Goal: Transaction & Acquisition: Book appointment/travel/reservation

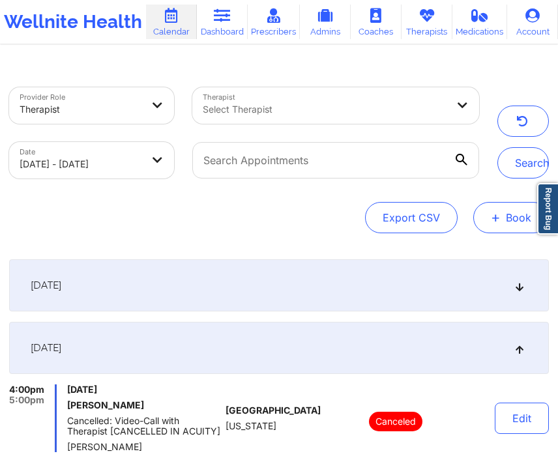
click at [484, 212] on button "+ Book" at bounding box center [511, 217] width 76 height 31
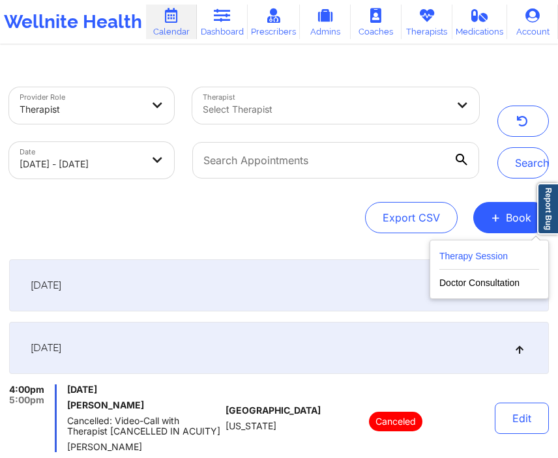
click at [443, 256] on button "Therapy Session" at bounding box center [489, 259] width 100 height 22
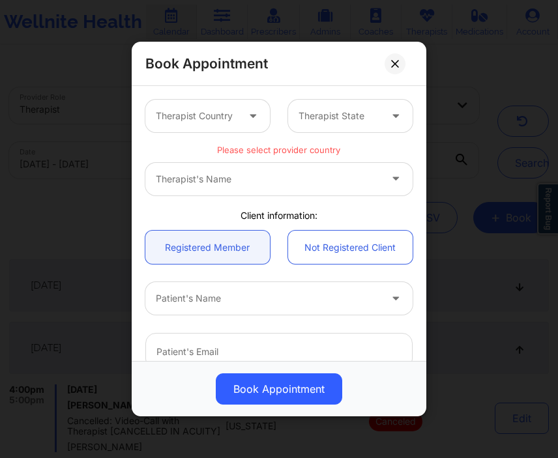
click at [246, 119] on icon at bounding box center [252, 113] width 13 height 11
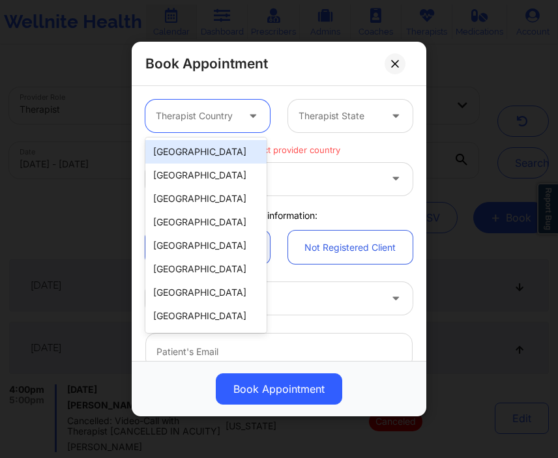
click at [208, 158] on div "[GEOGRAPHIC_DATA]" at bounding box center [205, 151] width 121 height 23
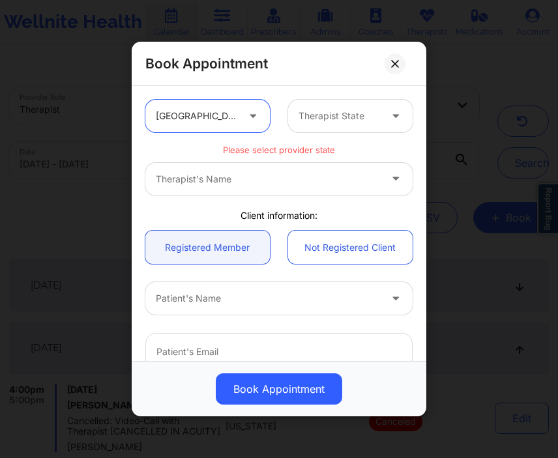
click at [306, 115] on div at bounding box center [339, 116] width 81 height 16
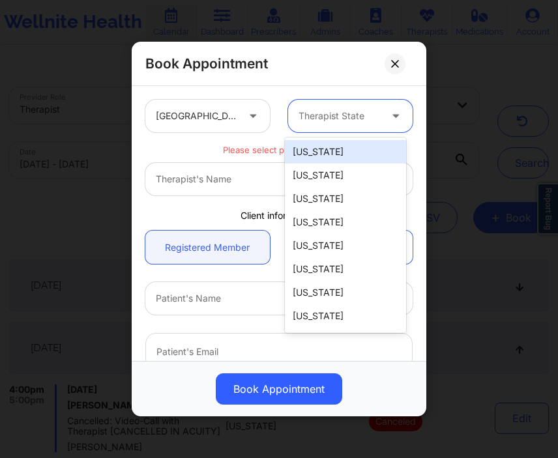
click at [309, 152] on div "[US_STATE]" at bounding box center [345, 151] width 121 height 23
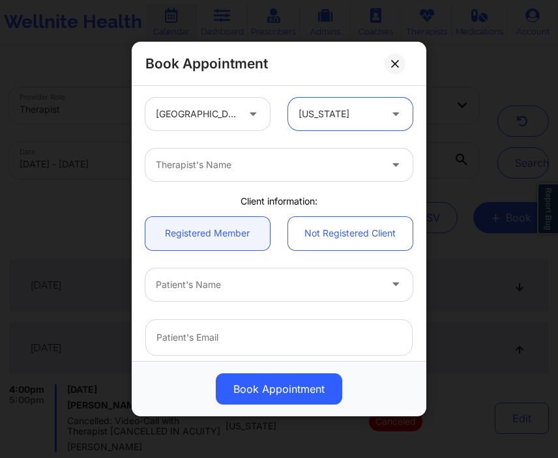
scroll to position [48, 0]
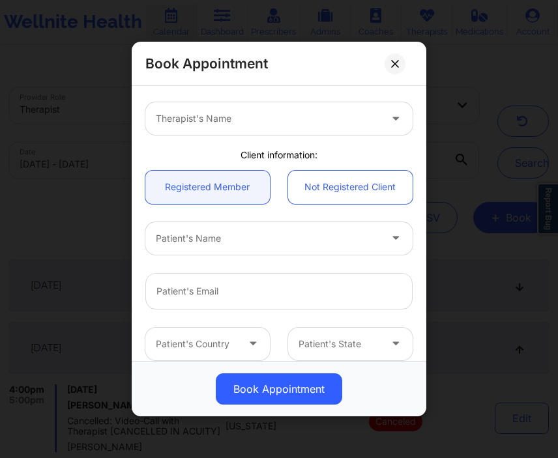
click at [227, 238] on div at bounding box center [268, 239] width 224 height 16
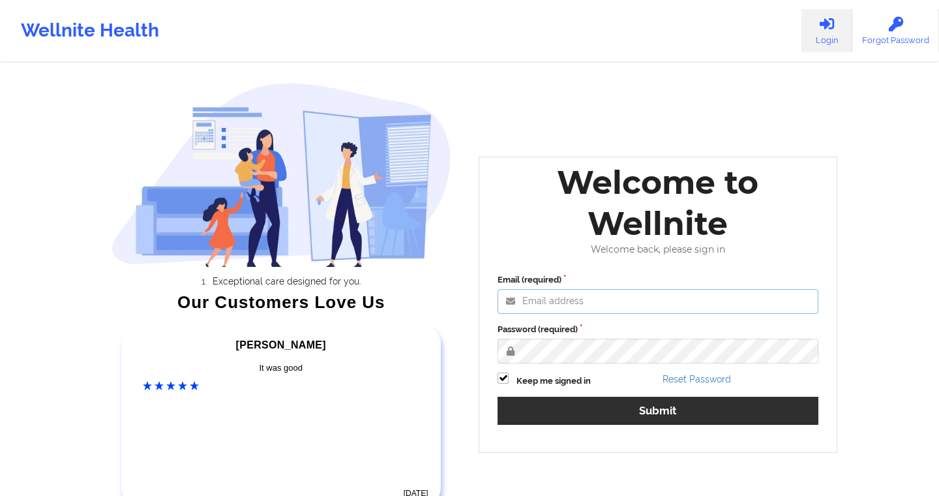
type input "[EMAIL_ADDRESS][DOMAIN_NAME]"
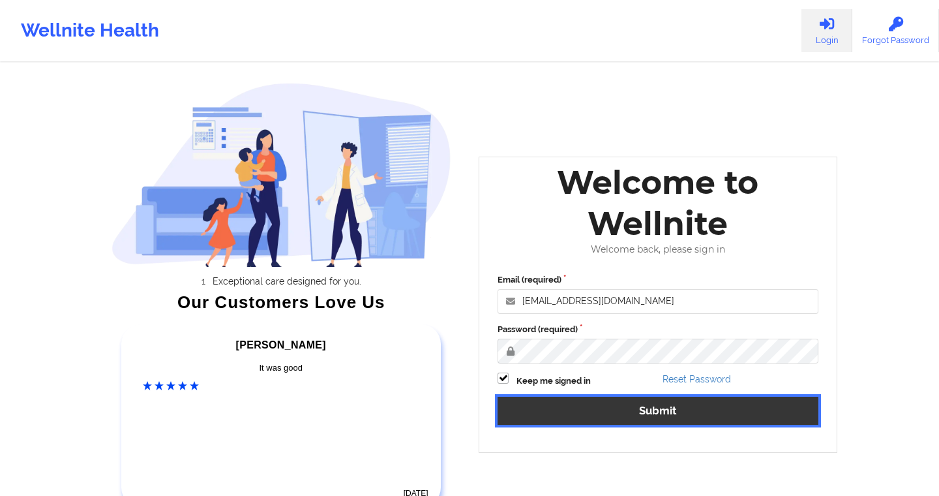
click at [557, 422] on button "Submit" at bounding box center [657, 410] width 321 height 28
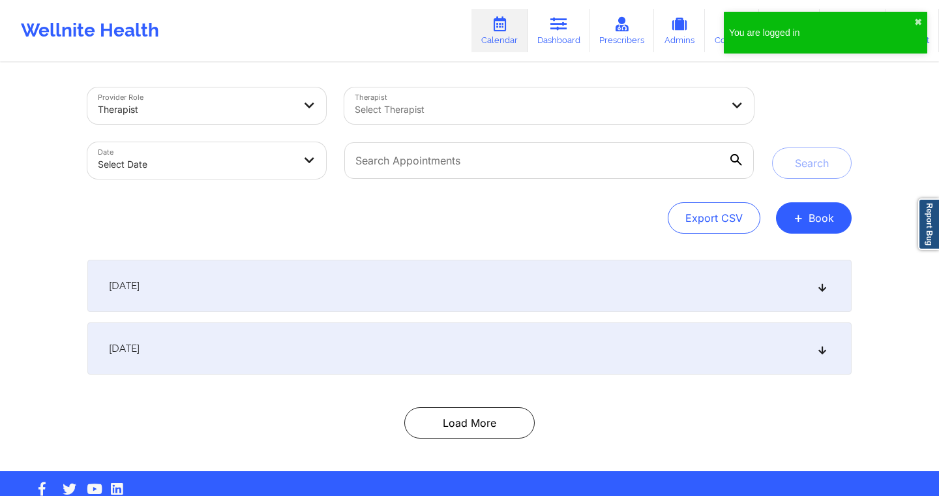
click at [557, 20] on div "You are logged in ✖︎" at bounding box center [825, 33] width 203 height 42
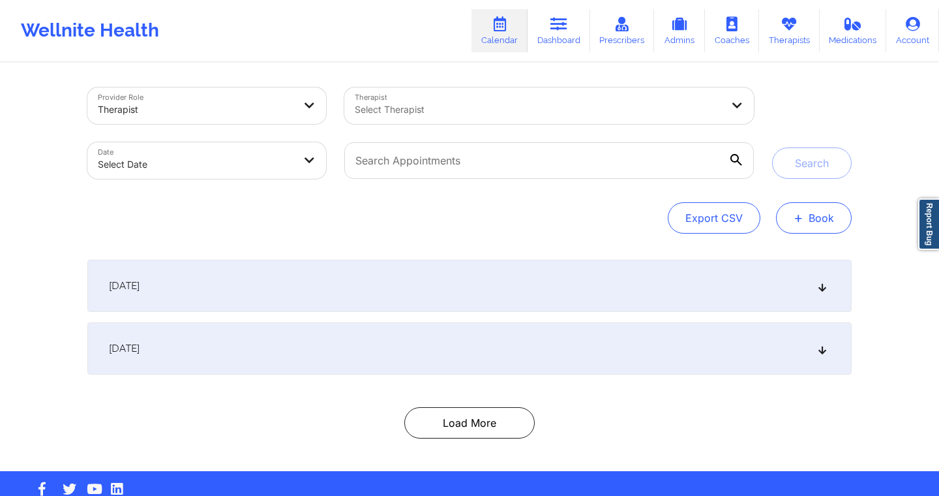
click at [557, 218] on button "+ Book" at bounding box center [814, 217] width 76 height 31
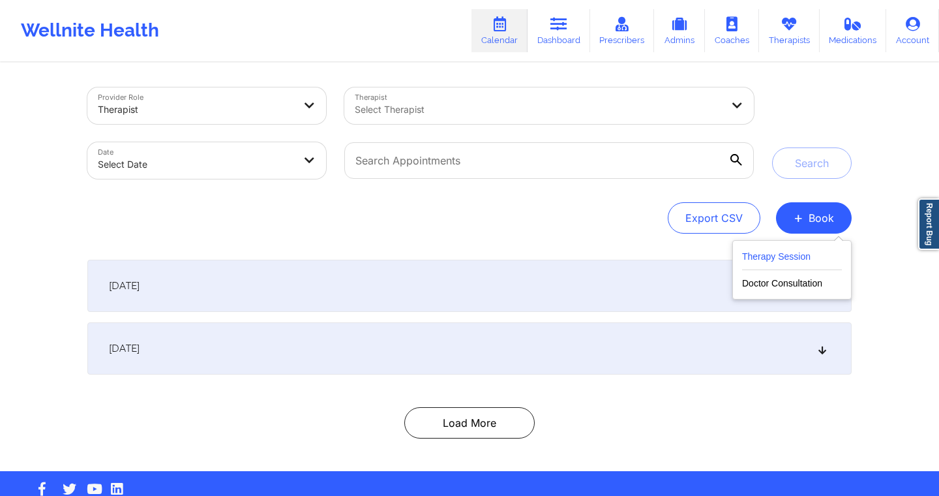
click at [557, 249] on button "Therapy Session" at bounding box center [792, 259] width 100 height 22
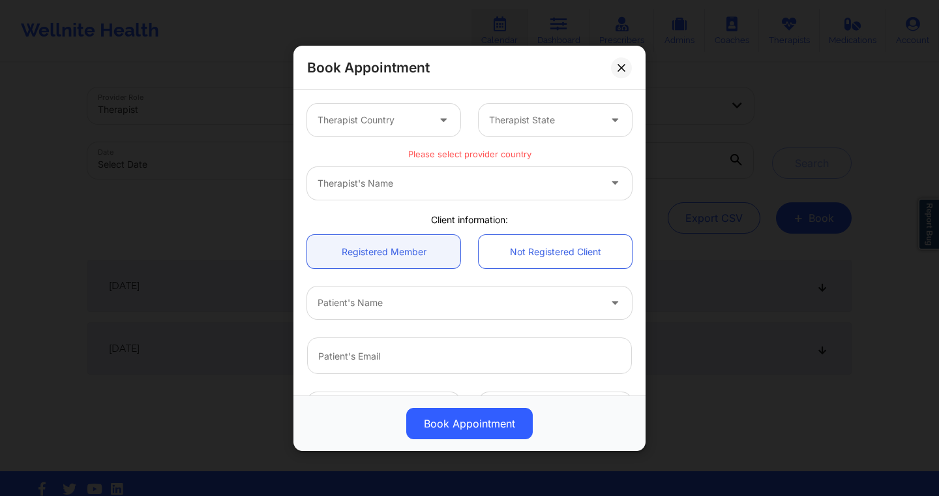
click at [439, 115] on icon at bounding box center [443, 116] width 13 height 11
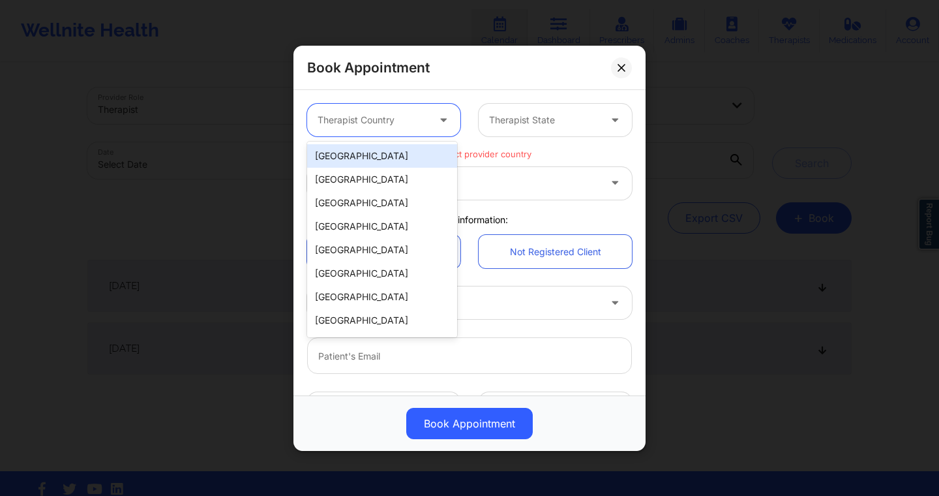
click at [393, 159] on div "[GEOGRAPHIC_DATA]" at bounding box center [382, 155] width 150 height 23
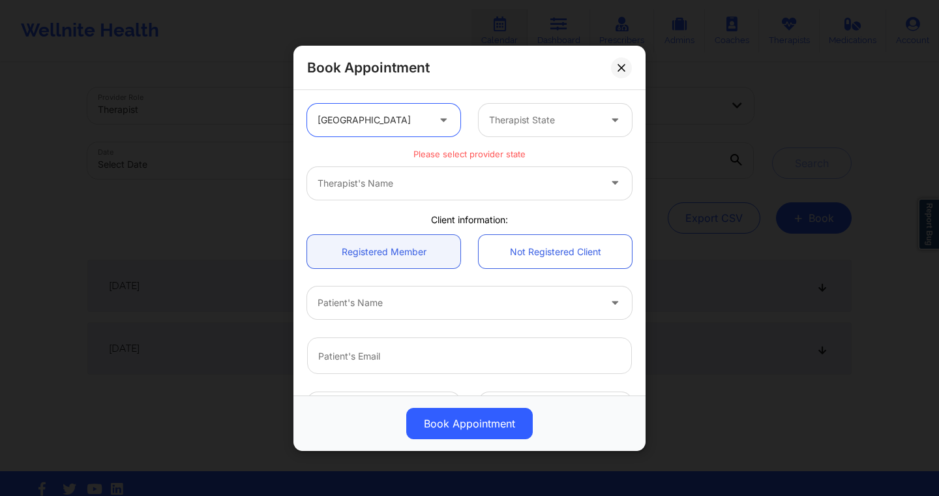
click at [518, 118] on div at bounding box center [544, 120] width 110 height 16
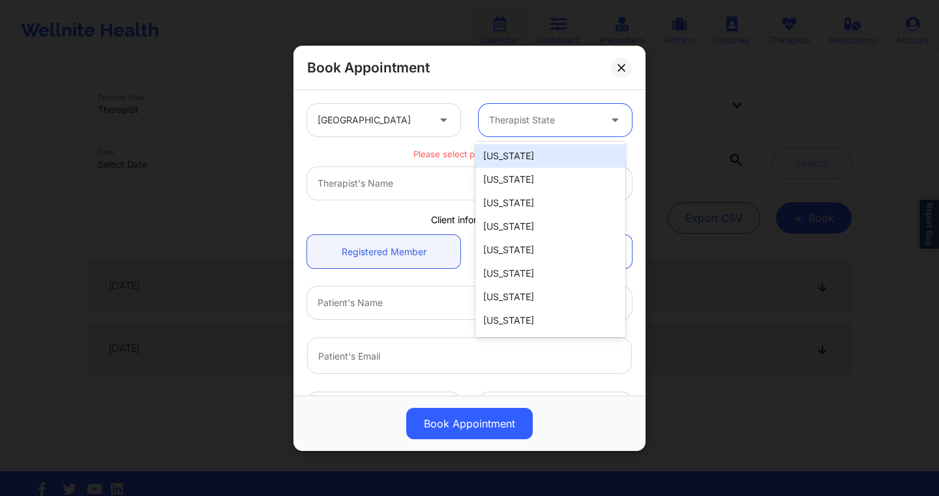
click at [513, 157] on div "[US_STATE]" at bounding box center [550, 155] width 150 height 23
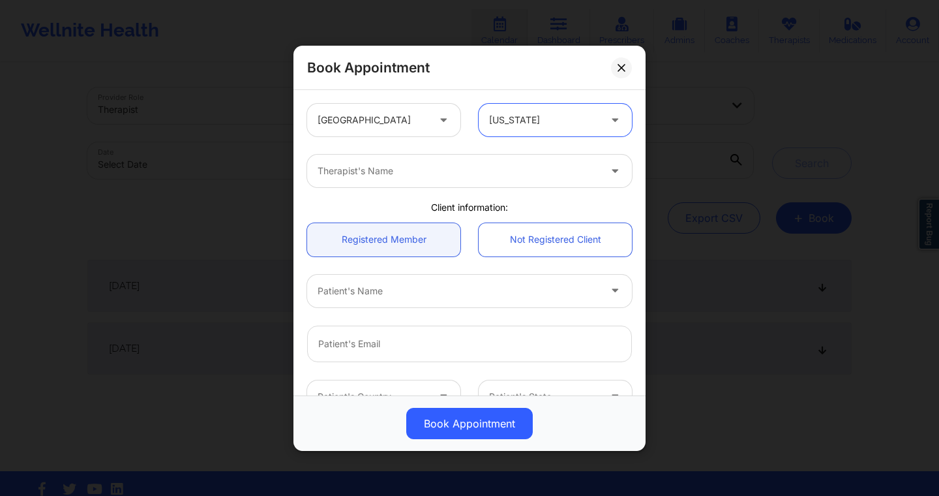
click at [488, 171] on div at bounding box center [459, 171] width 282 height 16
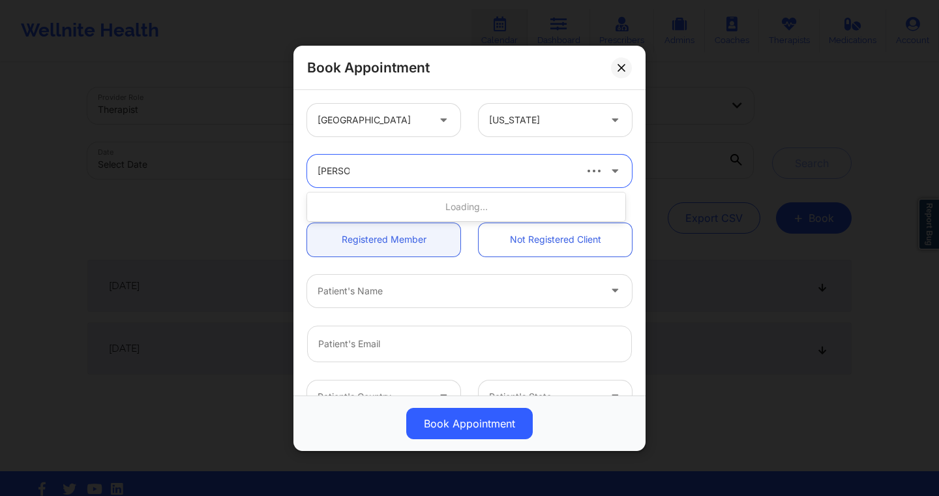
type input "deki test"
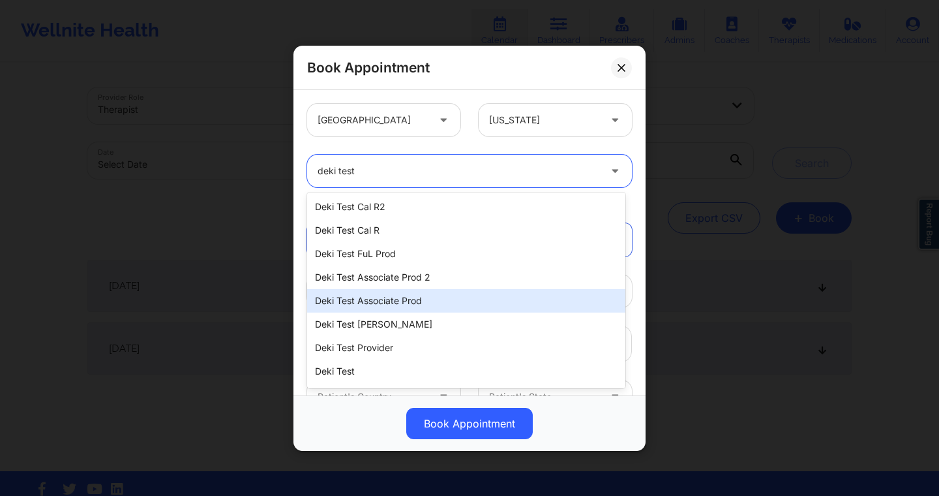
click at [422, 298] on div "Deki Test Associate Prod" at bounding box center [466, 300] width 318 height 23
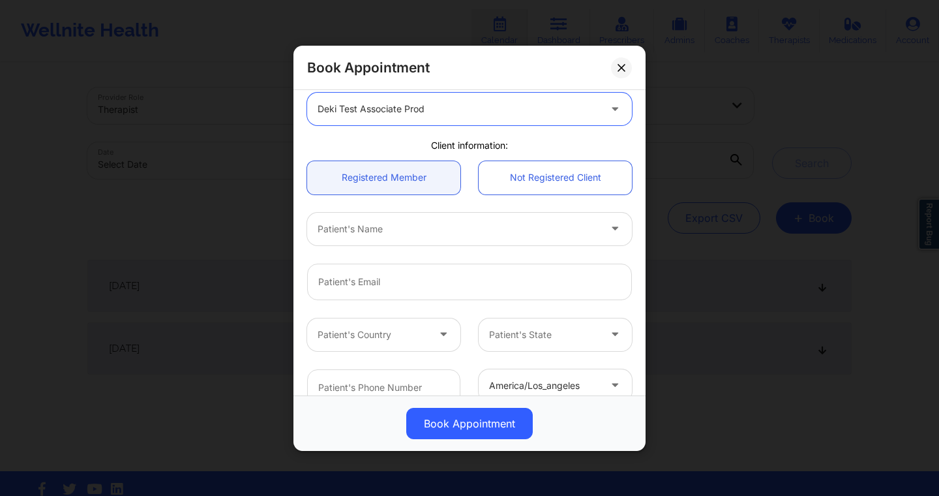
scroll to position [71, 0]
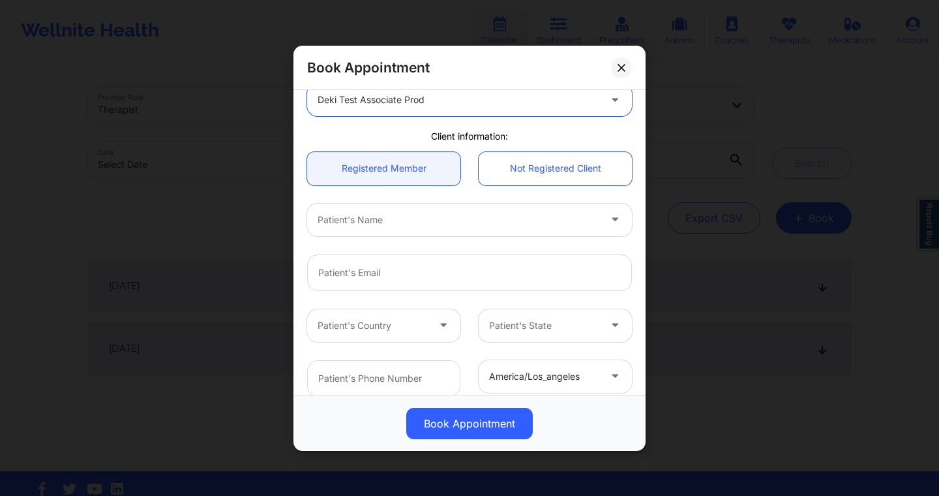
click at [450, 228] on div "Patient's Name" at bounding box center [453, 219] width 293 height 33
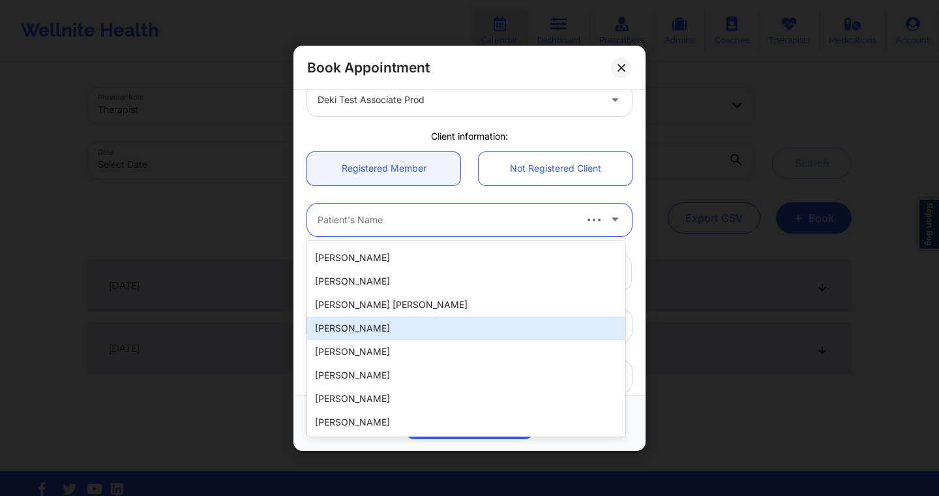
scroll to position [0, 0]
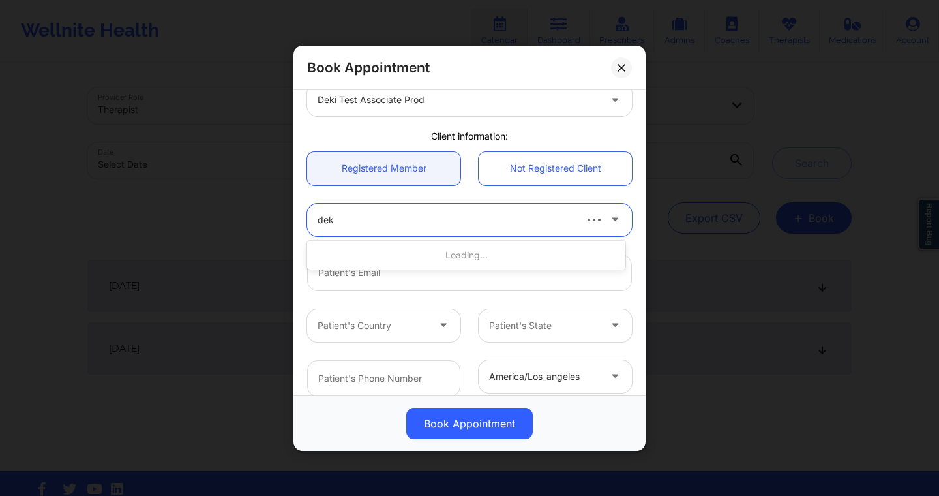
type input "deki"
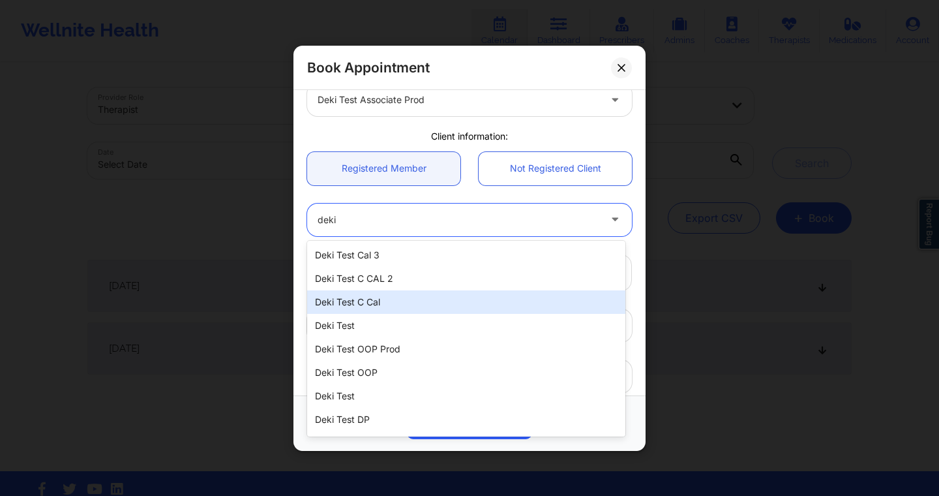
click at [398, 300] on div "Deki Test C Cal" at bounding box center [466, 301] width 318 height 23
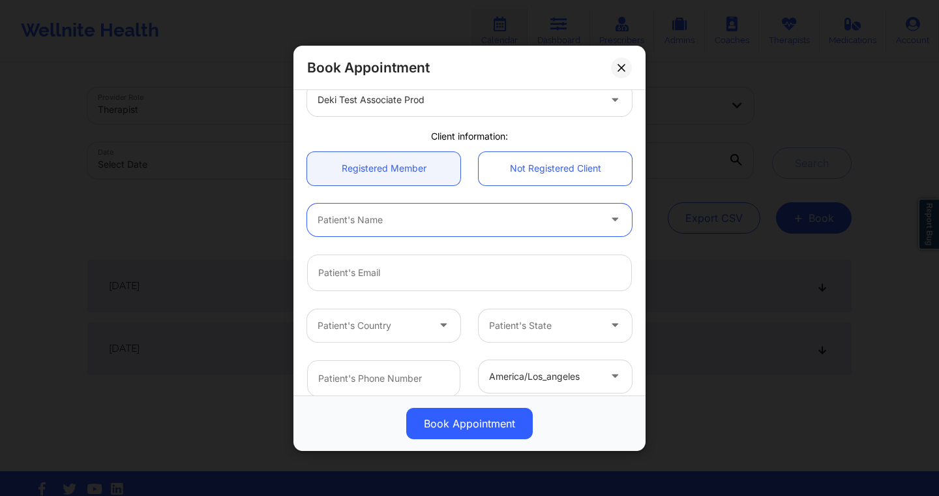
click at [446, 215] on div at bounding box center [459, 219] width 282 height 16
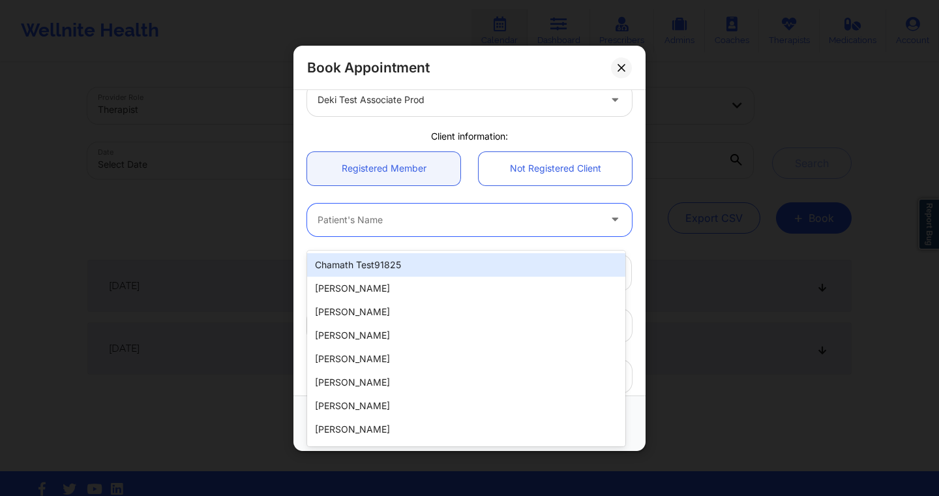
scroll to position [57, 0]
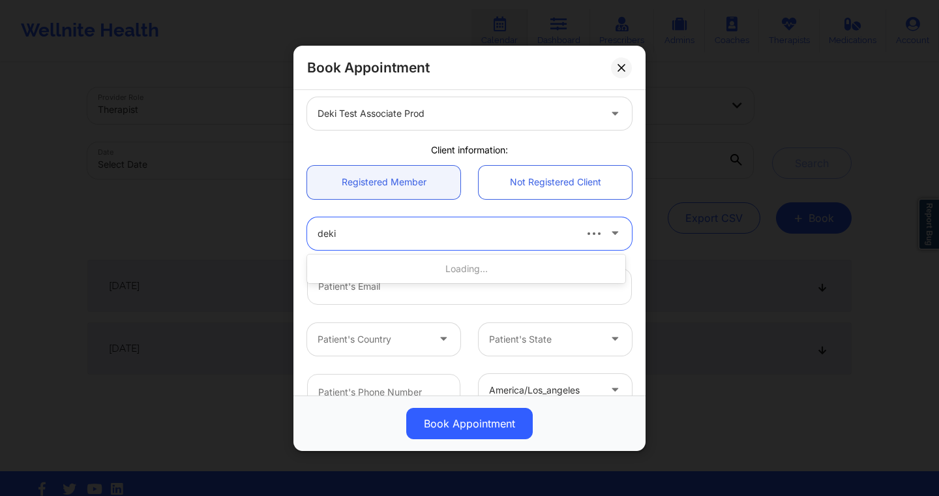
type input "deki t"
type input "dekitestccal@wellnite.com"
type input "+14157671564"
type input "deki test"
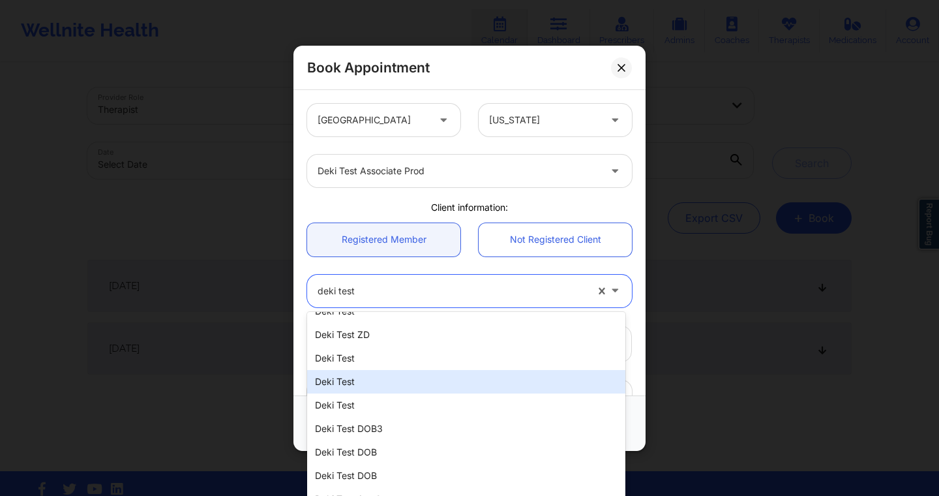
scroll to position [0, 0]
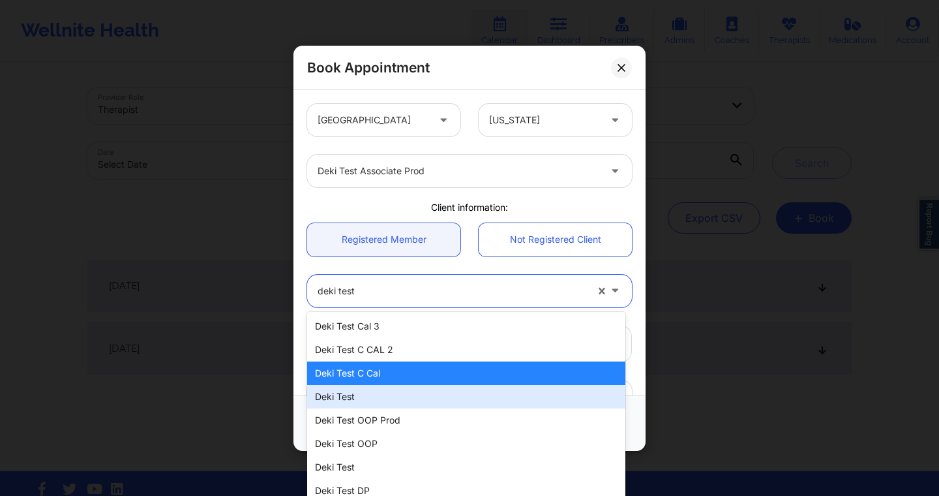
click at [401, 402] on div "Deki Test" at bounding box center [466, 396] width 318 height 23
type input "dekitestasc@wellnite.com"
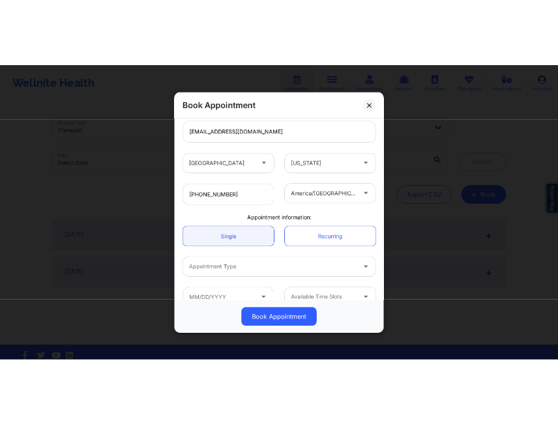
scroll to position [256, 0]
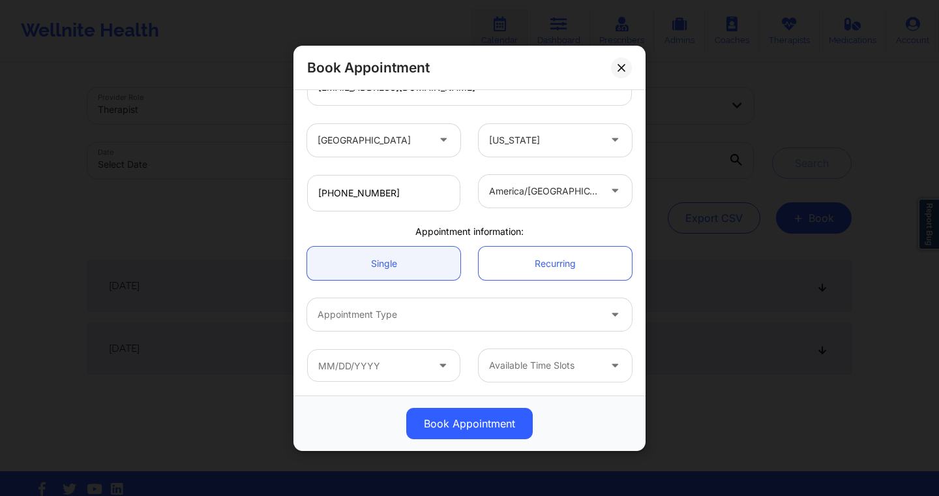
click at [432, 312] on div at bounding box center [459, 314] width 282 height 16
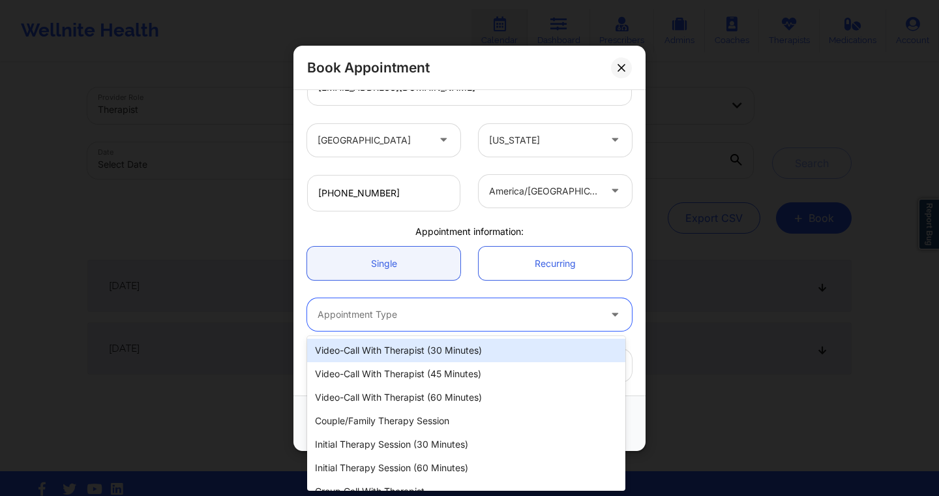
click at [421, 343] on div "Video-Call with Therapist (30 minutes)" at bounding box center [466, 349] width 318 height 23
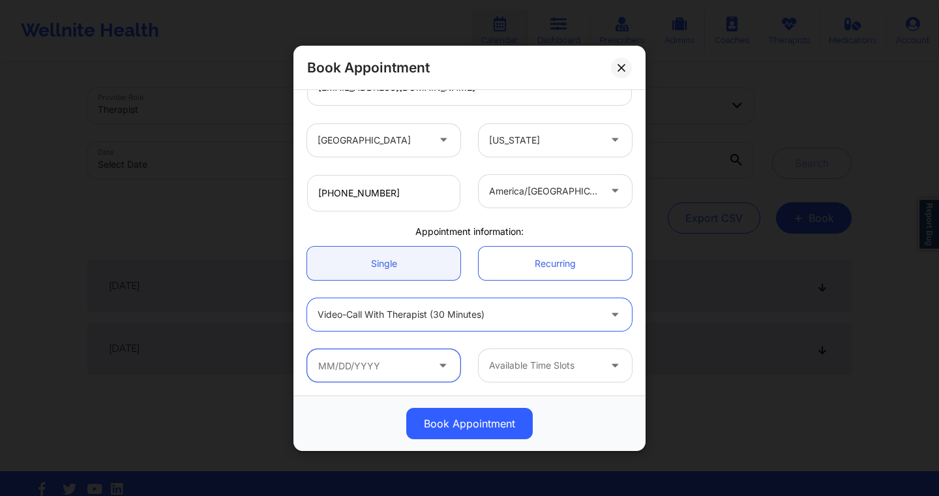
click at [406, 365] on input "text" at bounding box center [383, 365] width 153 height 33
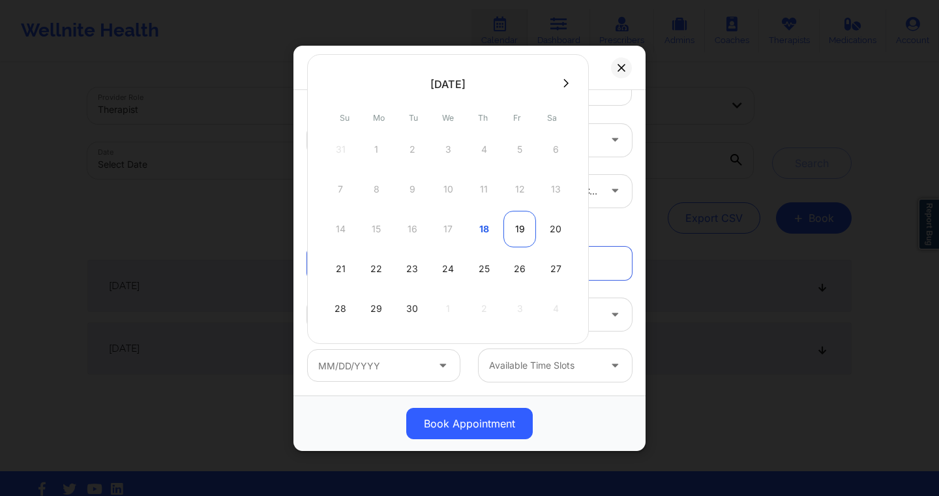
click at [516, 231] on div "19" at bounding box center [519, 229] width 33 height 37
type input "09/19/2025"
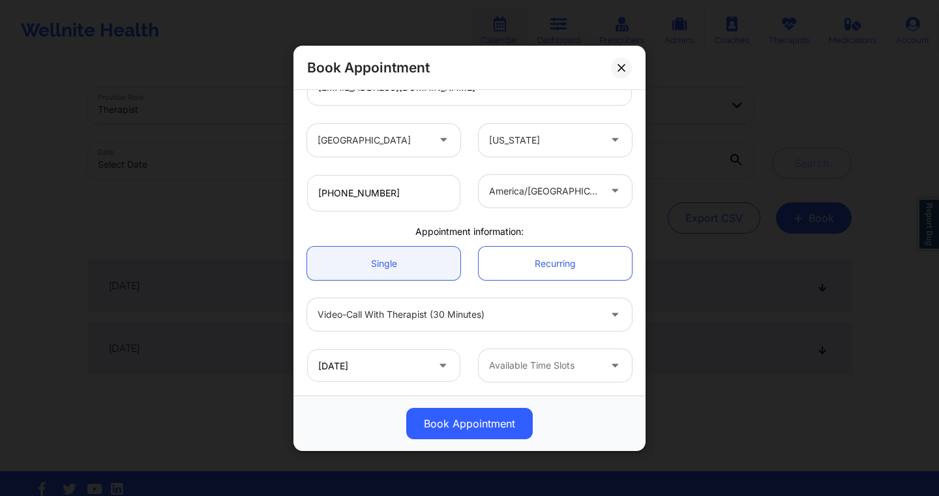
click at [522, 355] on div "Available Time Slots" at bounding box center [540, 365] width 122 height 33
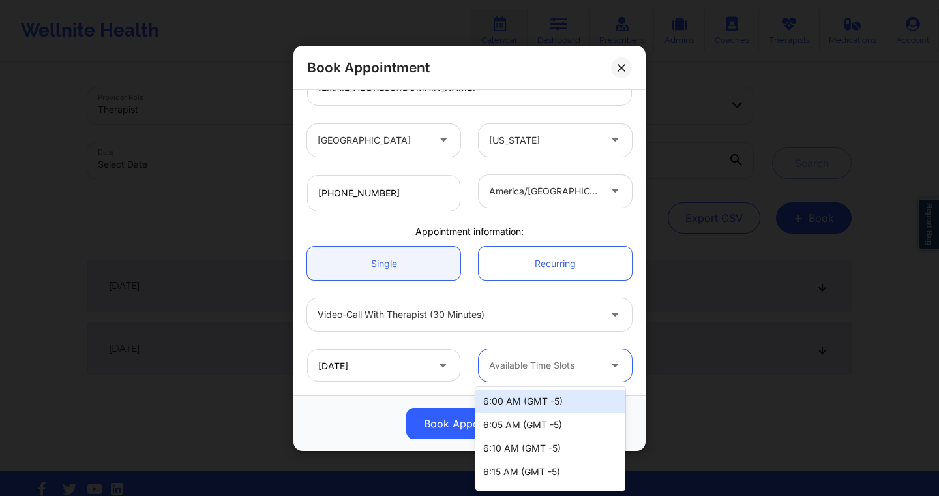
click at [527, 410] on div "6:00 AM (GMT -5)" at bounding box center [550, 400] width 150 height 23
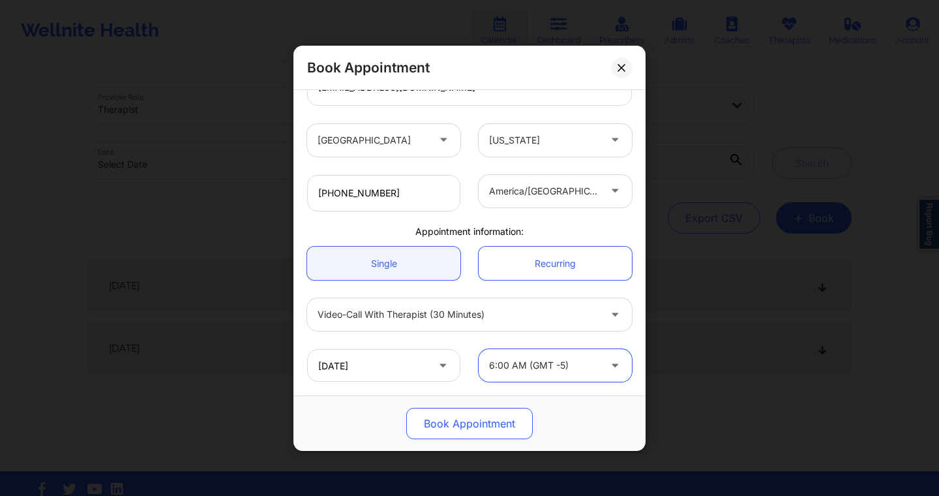
click at [500, 426] on button "Book Appointment" at bounding box center [469, 422] width 126 height 31
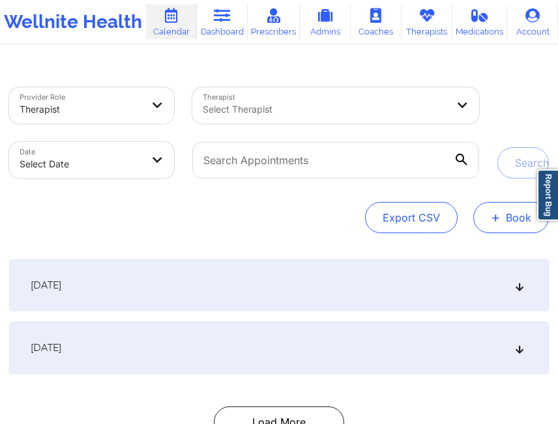
click at [504, 220] on button "+ Book" at bounding box center [511, 217] width 76 height 31
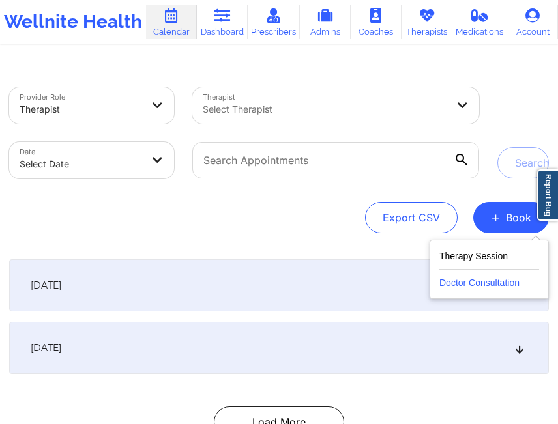
click at [469, 282] on button "Doctor Consultation" at bounding box center [489, 280] width 100 height 21
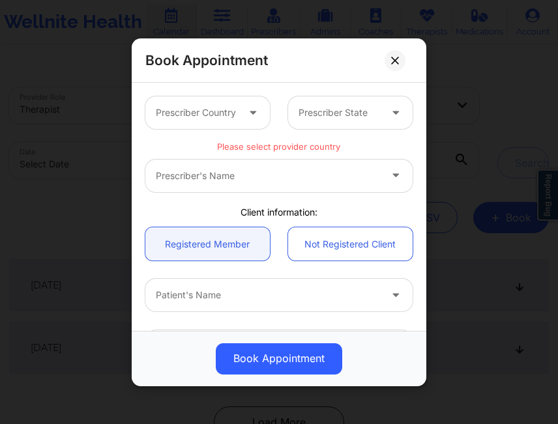
click at [242, 121] on div at bounding box center [254, 112] width 31 height 33
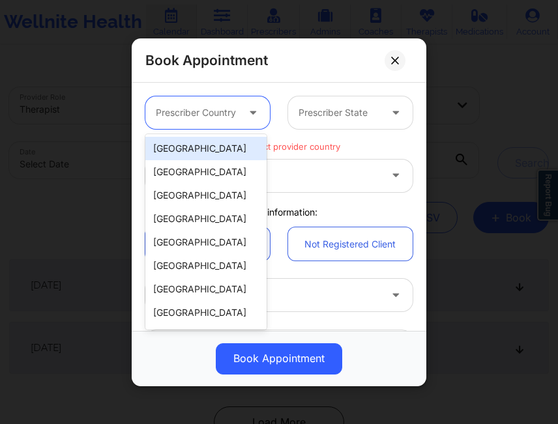
click at [297, 142] on p "Please select provider country" at bounding box center [278, 147] width 267 height 12
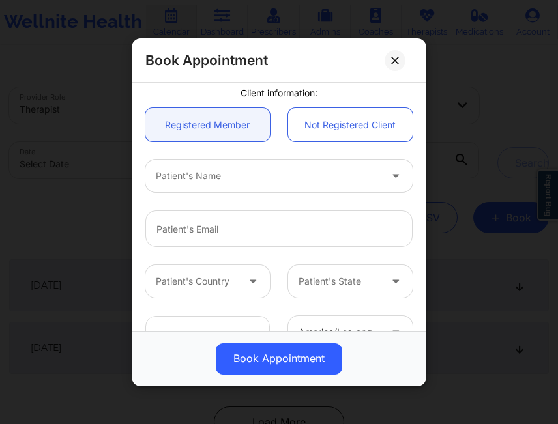
scroll to position [113, 0]
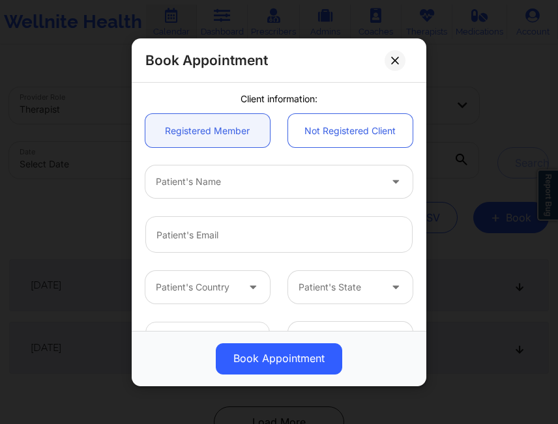
click at [235, 182] on div at bounding box center [268, 182] width 224 height 16
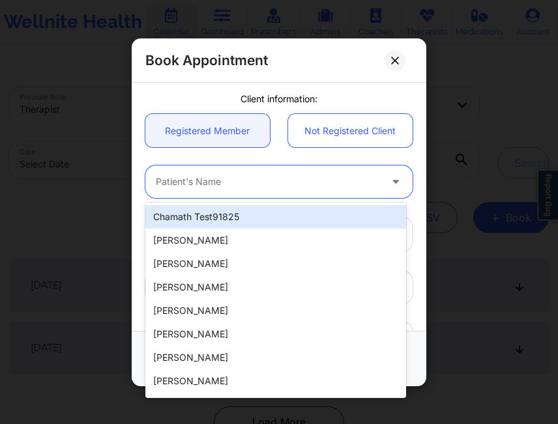
click at [226, 220] on div "chamath test91825" at bounding box center [275, 216] width 261 height 23
type input "aus918@yopmail.com"
type input "+16282502474"
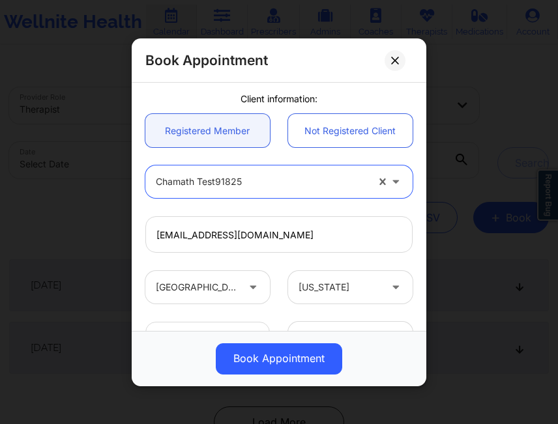
scroll to position [337, 0]
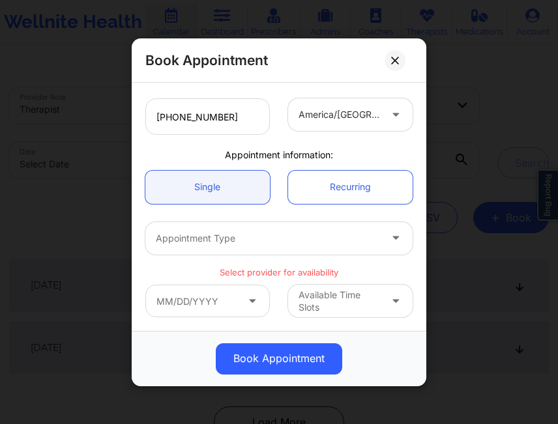
click at [251, 243] on div at bounding box center [268, 239] width 224 height 16
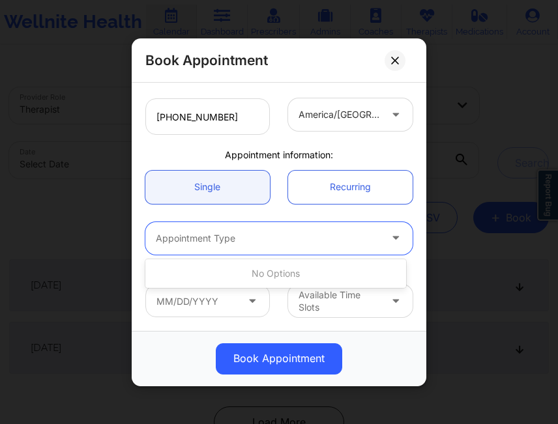
click at [266, 218] on div "Use Up and Down to choose options, press Enter to select the currently focused …" at bounding box center [279, 238] width 286 height 51
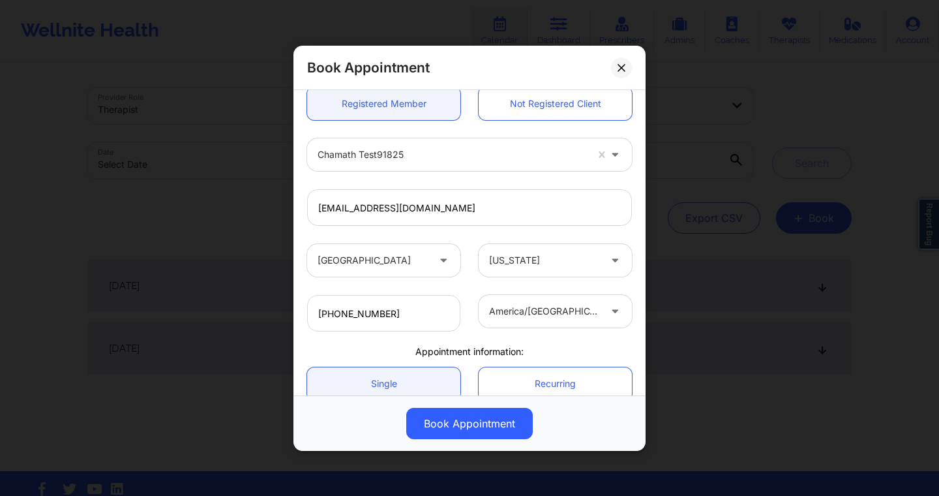
scroll to position [0, 0]
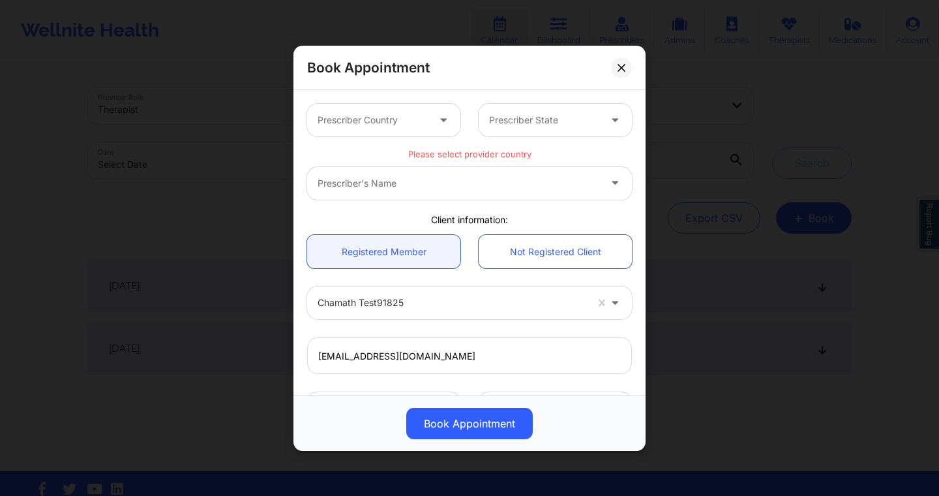
click at [406, 121] on div at bounding box center [373, 120] width 110 height 16
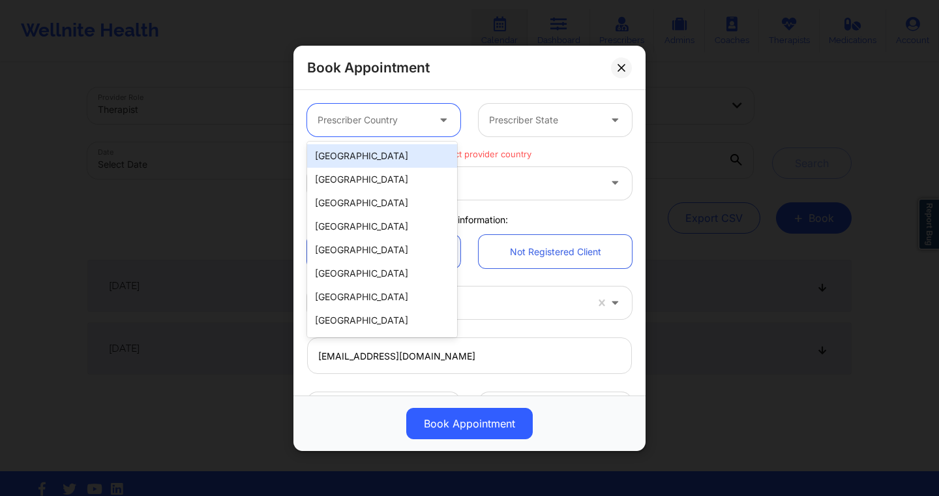
click at [405, 158] on div "[GEOGRAPHIC_DATA]" at bounding box center [382, 155] width 150 height 23
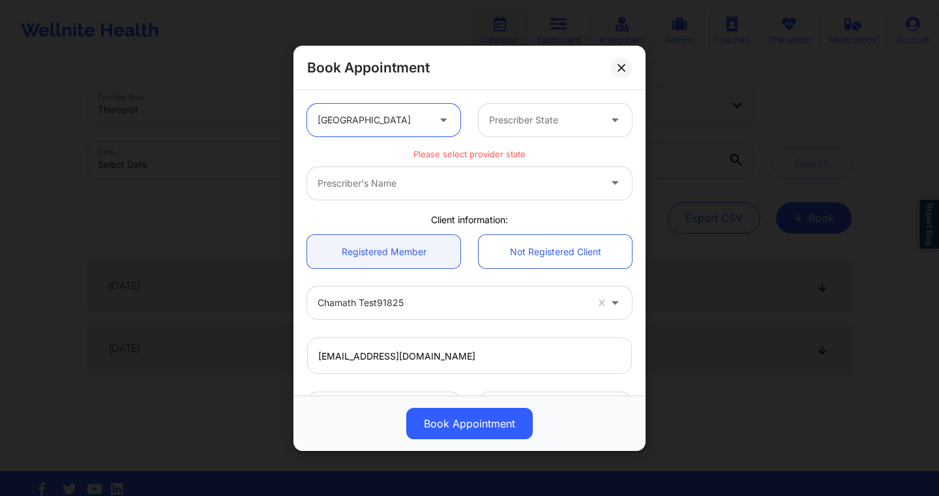
click at [519, 114] on div at bounding box center [544, 120] width 110 height 16
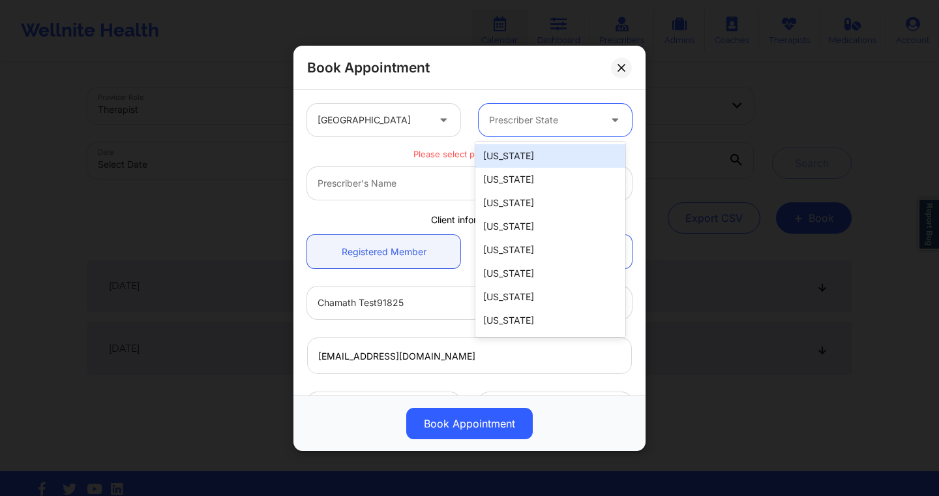
click at [512, 158] on div "[US_STATE]" at bounding box center [550, 155] width 150 height 23
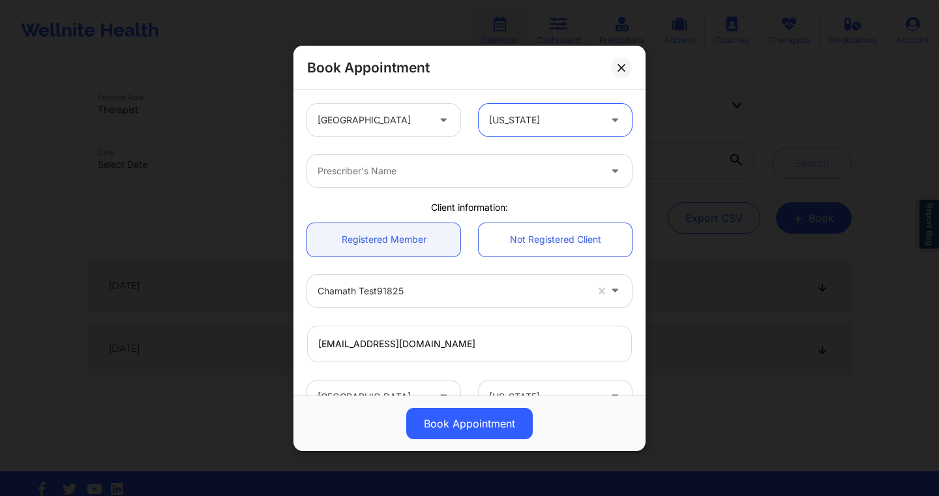
click at [462, 168] on div at bounding box center [459, 171] width 282 height 16
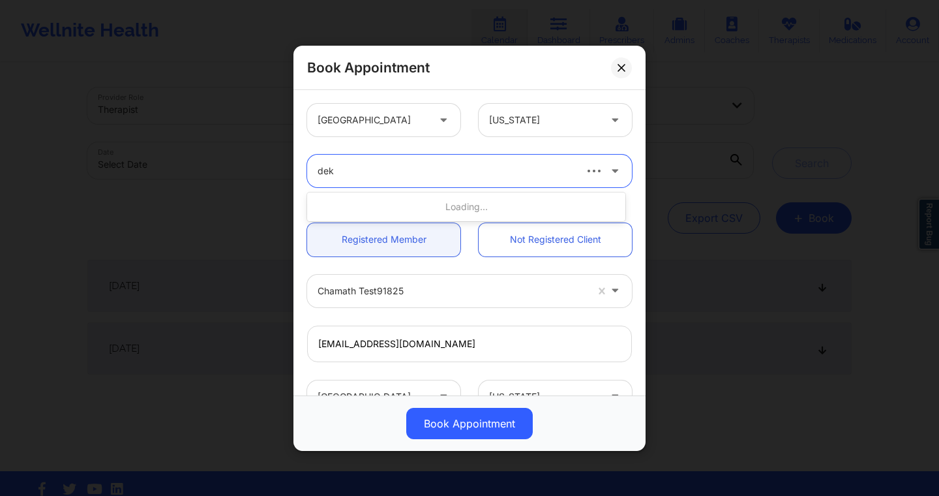
type input "deki"
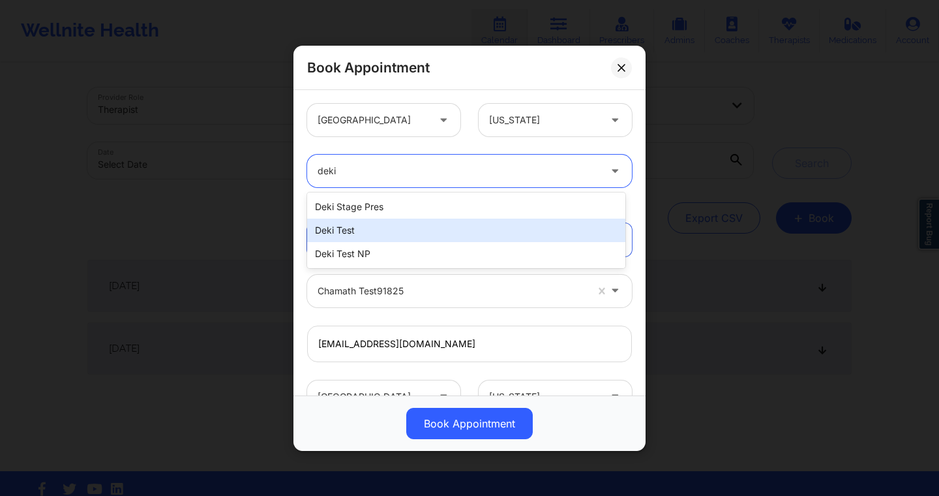
click at [437, 226] on div "Deki Test" at bounding box center [466, 229] width 318 height 23
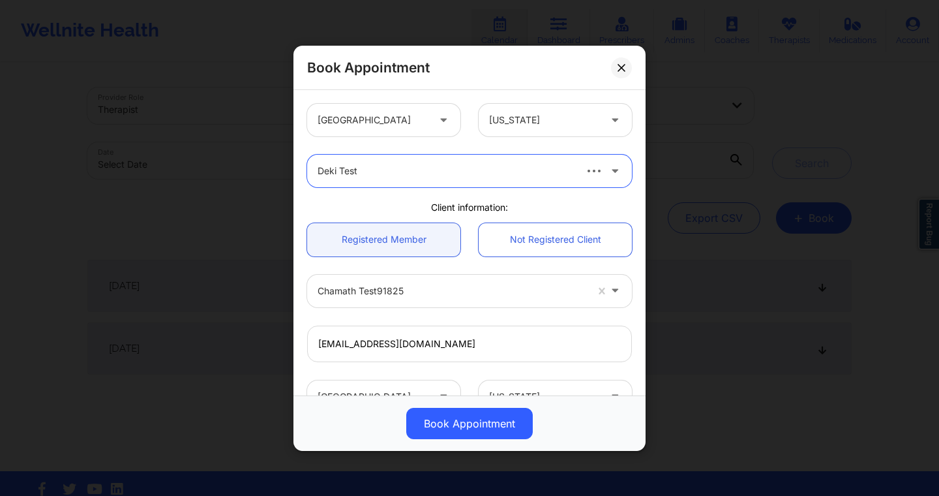
scroll to position [256, 0]
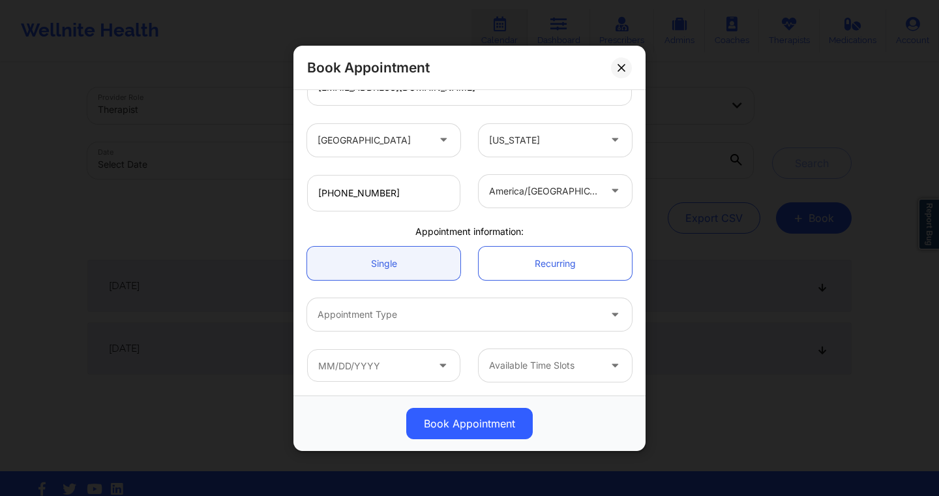
click at [527, 361] on div at bounding box center [544, 365] width 110 height 16
click at [454, 317] on div at bounding box center [459, 314] width 282 height 16
click at [546, 378] on div "Available Time Slots" at bounding box center [540, 365] width 122 height 33
click at [450, 325] on div "Appointment Type" at bounding box center [453, 314] width 293 height 33
click at [549, 370] on div at bounding box center [544, 365] width 110 height 16
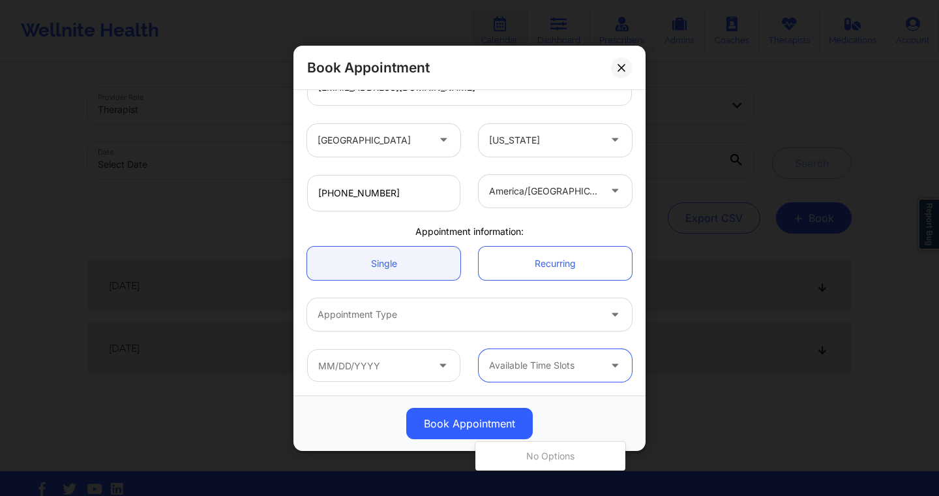
scroll to position [0, 0]
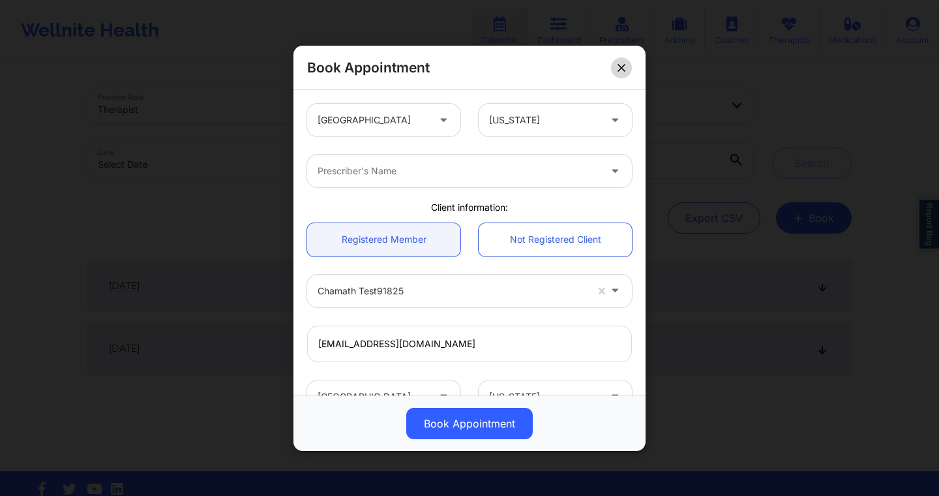
click at [557, 63] on button at bounding box center [621, 67] width 21 height 21
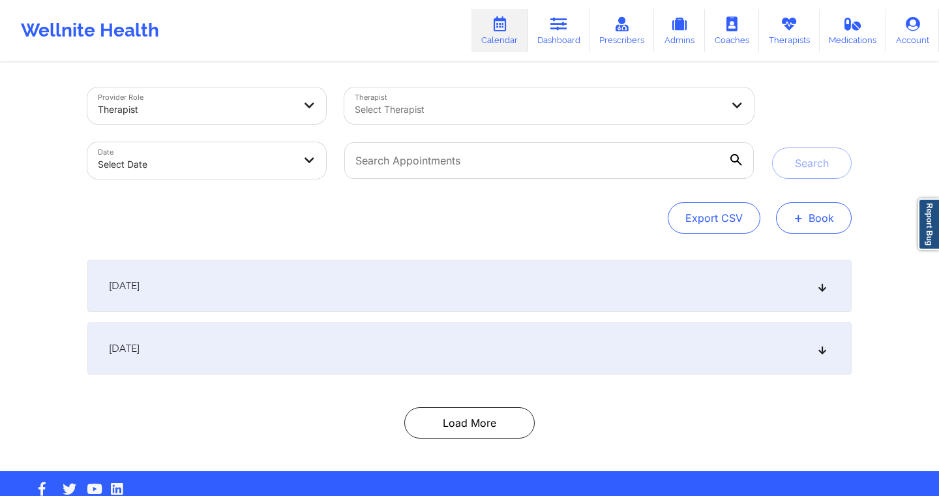
click at [557, 218] on button "+ Book" at bounding box center [814, 217] width 76 height 31
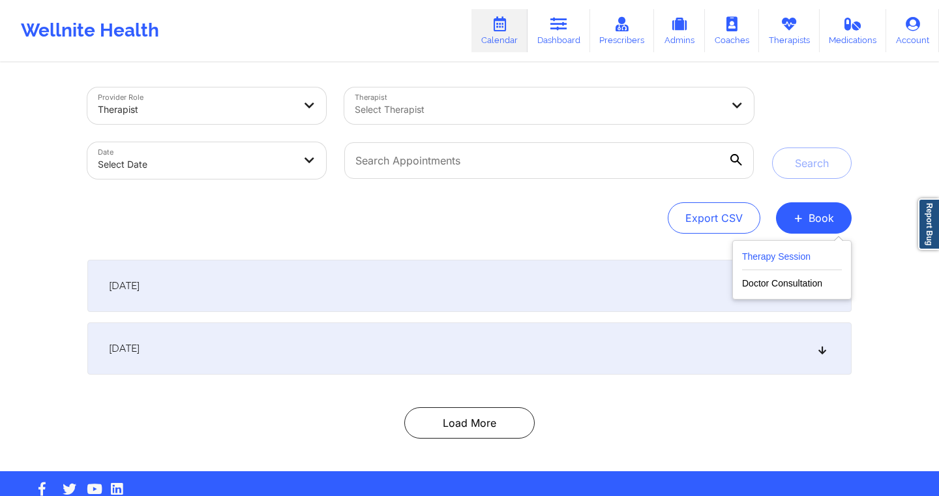
click at [557, 258] on button "Therapy Session" at bounding box center [792, 259] width 100 height 22
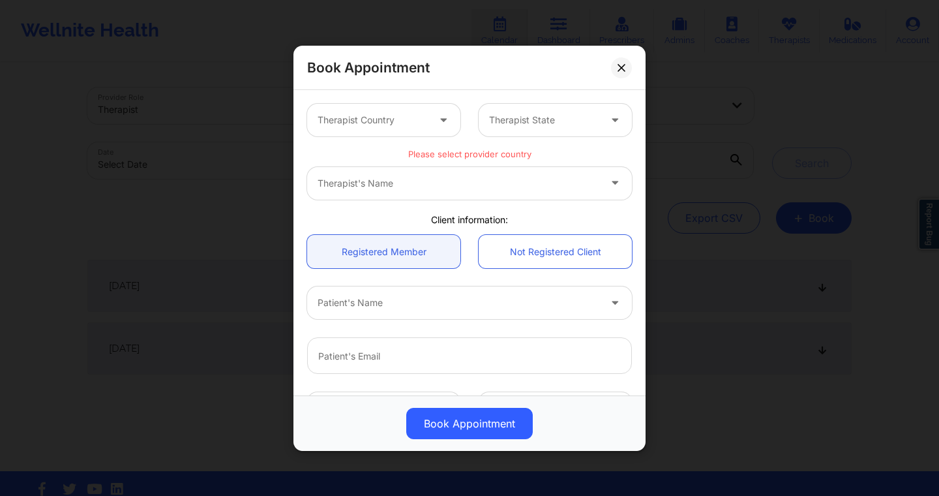
click at [424, 130] on div "Therapist Country" at bounding box center [368, 120] width 122 height 33
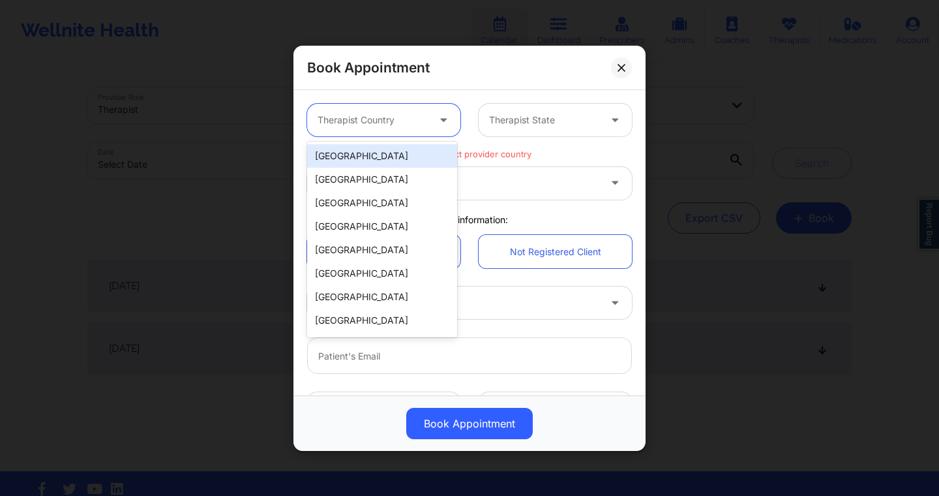
click at [398, 165] on div "[GEOGRAPHIC_DATA]" at bounding box center [382, 155] width 150 height 23
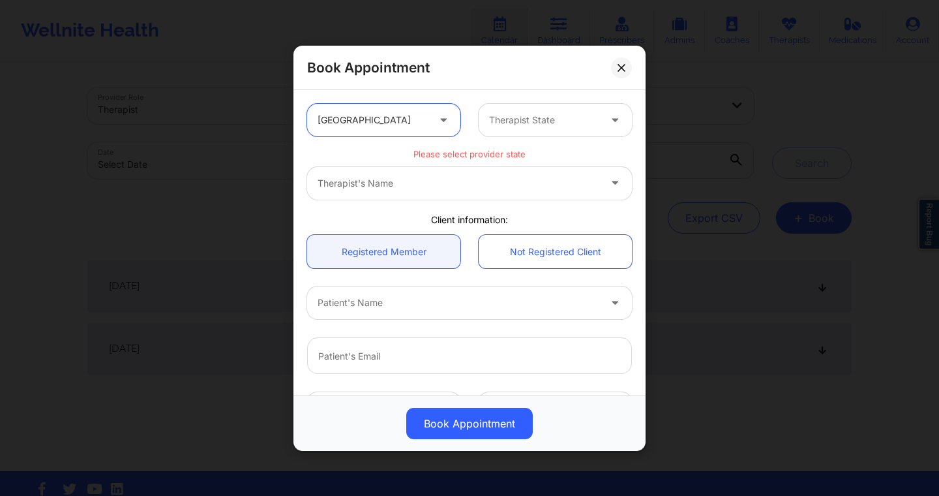
click at [557, 126] on div at bounding box center [544, 120] width 110 height 16
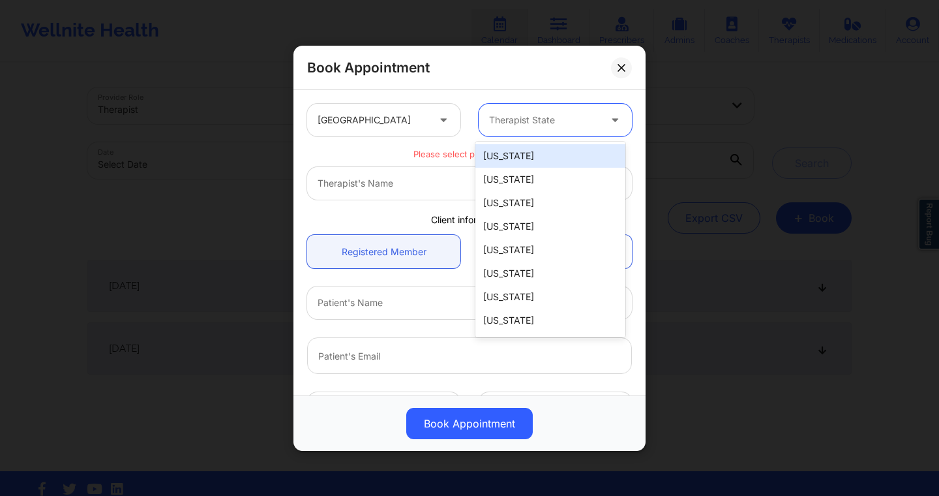
click at [550, 157] on div "[US_STATE]" at bounding box center [550, 155] width 150 height 23
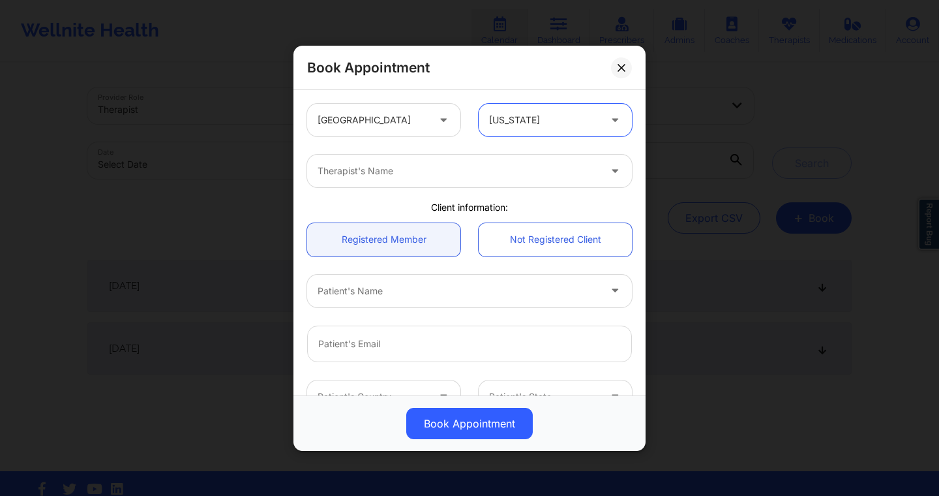
click at [518, 169] on div at bounding box center [459, 171] width 282 height 16
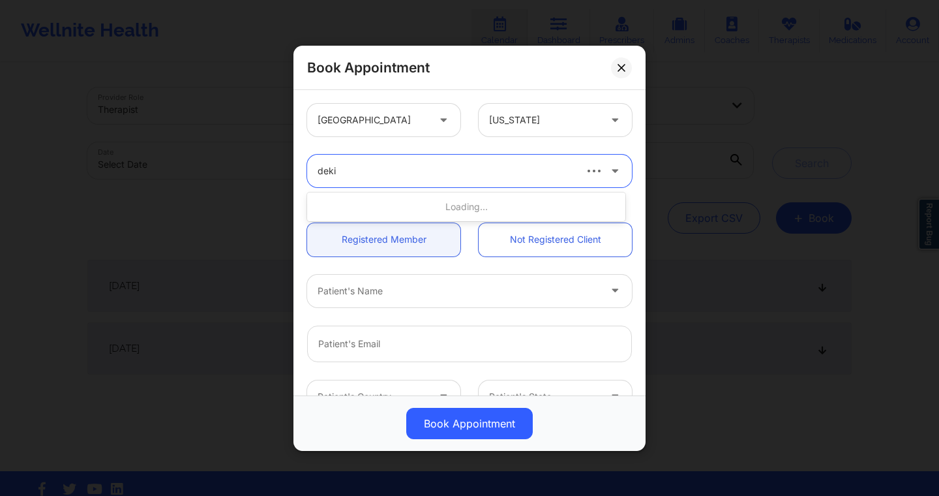
type input "deki"
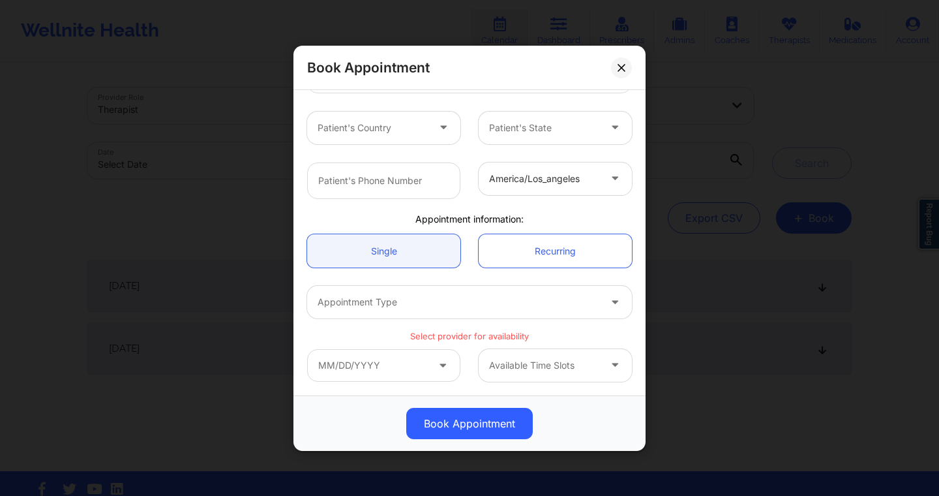
click at [508, 364] on div at bounding box center [544, 365] width 110 height 16
click at [526, 325] on div "Appointment Type" at bounding box center [469, 301] width 343 height 51
click at [529, 365] on div at bounding box center [544, 365] width 110 height 16
click at [544, 337] on p "Select provider for availability" at bounding box center [469, 336] width 325 height 12
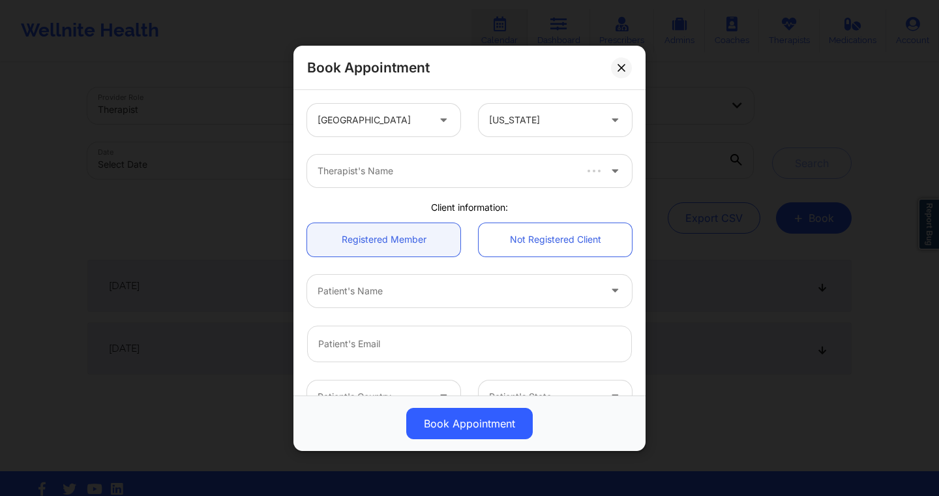
click at [547, 378] on div "Patient's Country Patient's State" at bounding box center [469, 395] width 343 height 51
click at [437, 179] on div "Therapist's Name" at bounding box center [440, 171] width 267 height 33
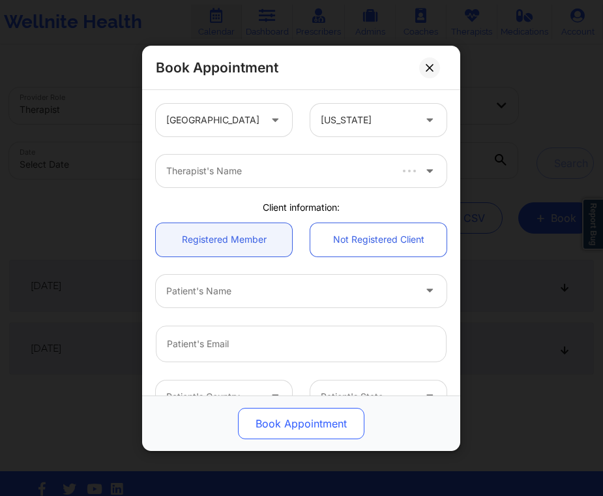
click at [327, 424] on button "Book Appointment" at bounding box center [301, 422] width 126 height 31
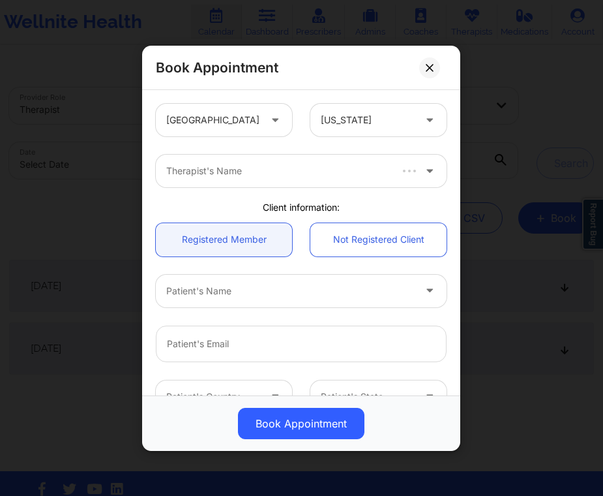
click at [323, 181] on div "Therapist's Name" at bounding box center [273, 171] width 234 height 33
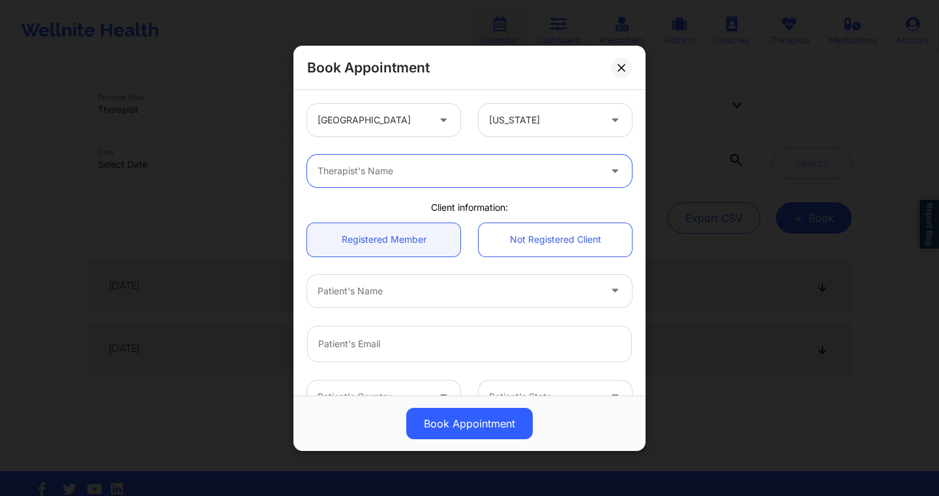
scroll to position [269, 0]
